Goal: Transaction & Acquisition: Purchase product/service

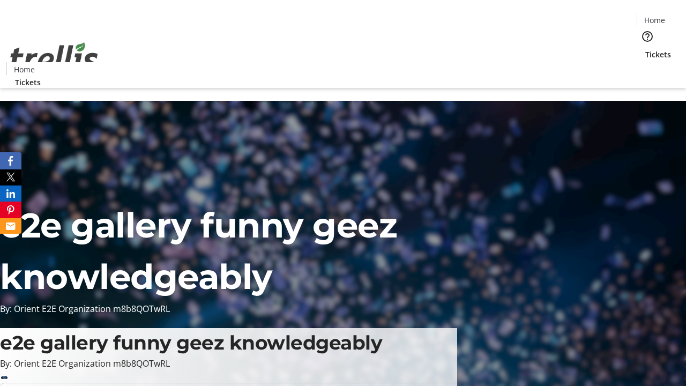
click at [645, 49] on span "Tickets" at bounding box center [658, 54] width 26 height 11
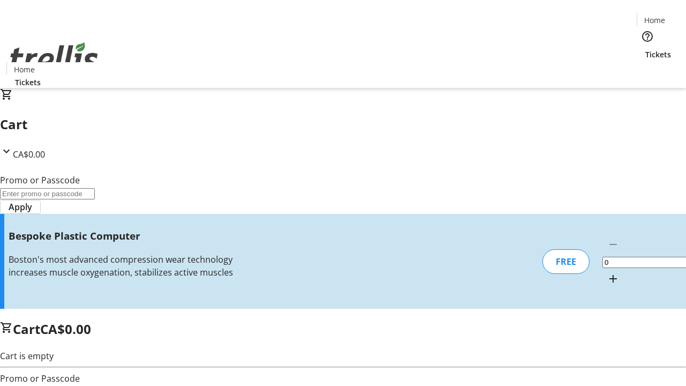
click at [607, 272] on mat-icon "Increment by one" at bounding box center [613, 278] width 13 height 13
type input "1"
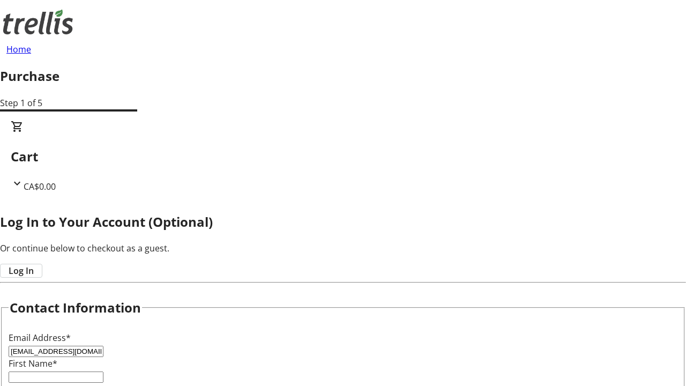
type input "[EMAIL_ADDRESS][DOMAIN_NAME]"
type input "Golden"
type input "[PERSON_NAME]"
